Goal: Transaction & Acquisition: Subscribe to service/newsletter

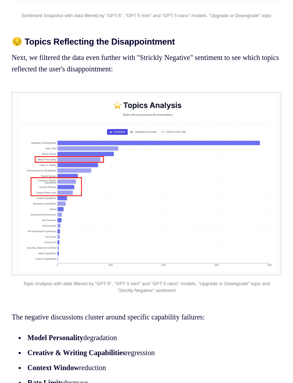
scroll to position [1208, 0]
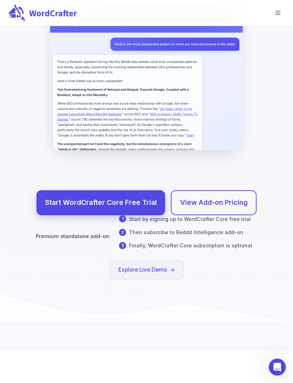
scroll to position [3923, 0]
click at [207, 200] on link "View Add-on Pricing" at bounding box center [213, 203] width 67 height 12
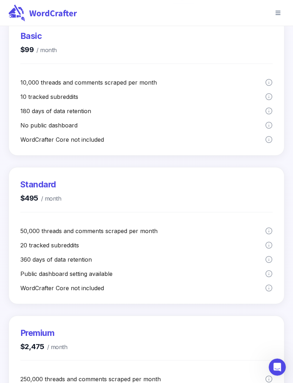
scroll to position [153, 0]
click at [266, 139] on icon "WordCrafter Core is a separate subscription that must be purchased independentl…" at bounding box center [268, 140] width 7 height 8
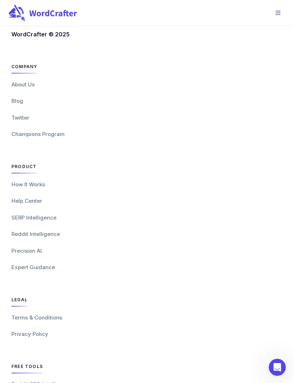
scroll to position [1900, 0]
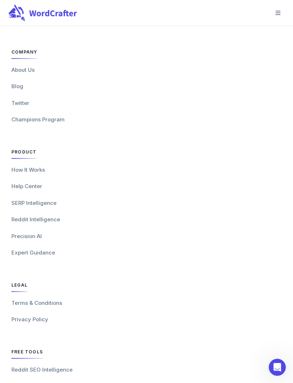
click at [26, 299] on span "Terms & Conditions" at bounding box center [36, 302] width 51 height 7
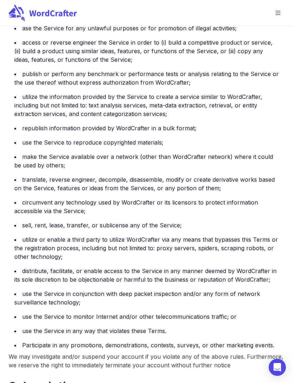
scroll to position [330, 0]
